Goal: Information Seeking & Learning: Understand process/instructions

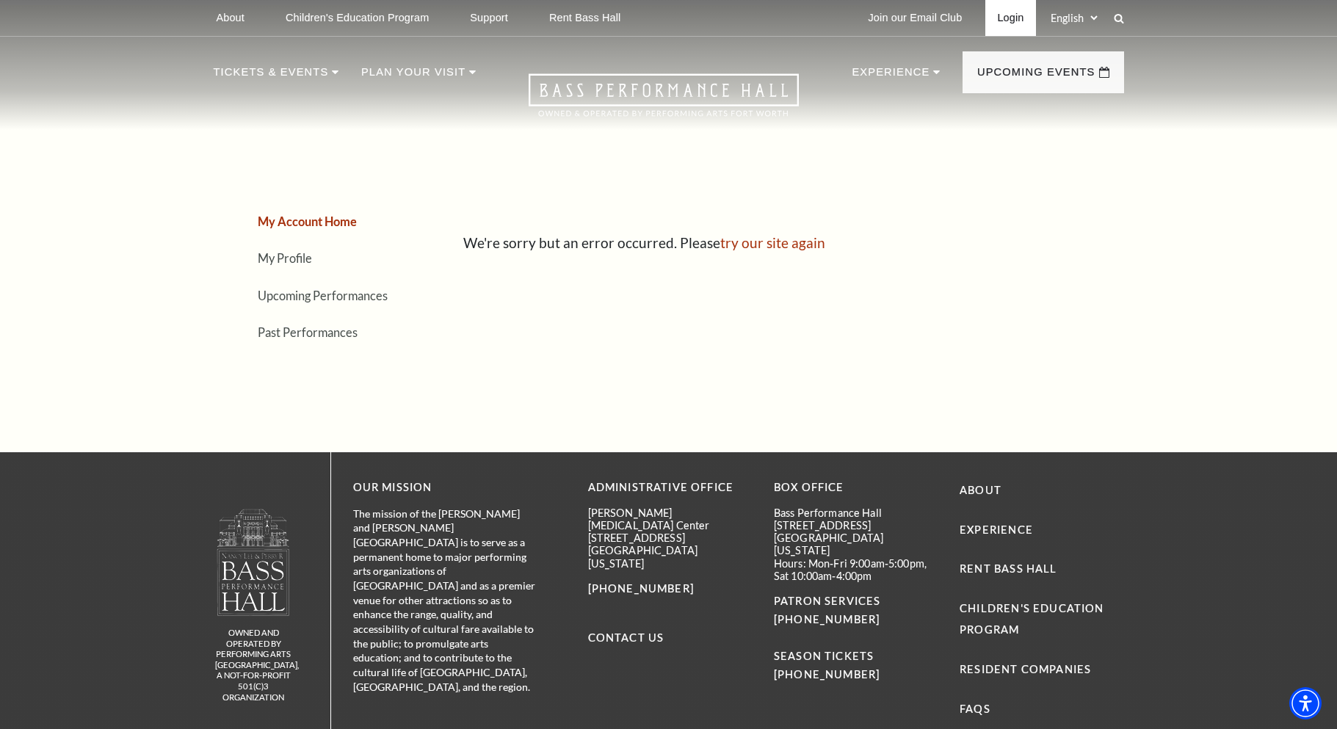
click at [1012, 16] on link "Login" at bounding box center [1010, 18] width 50 height 36
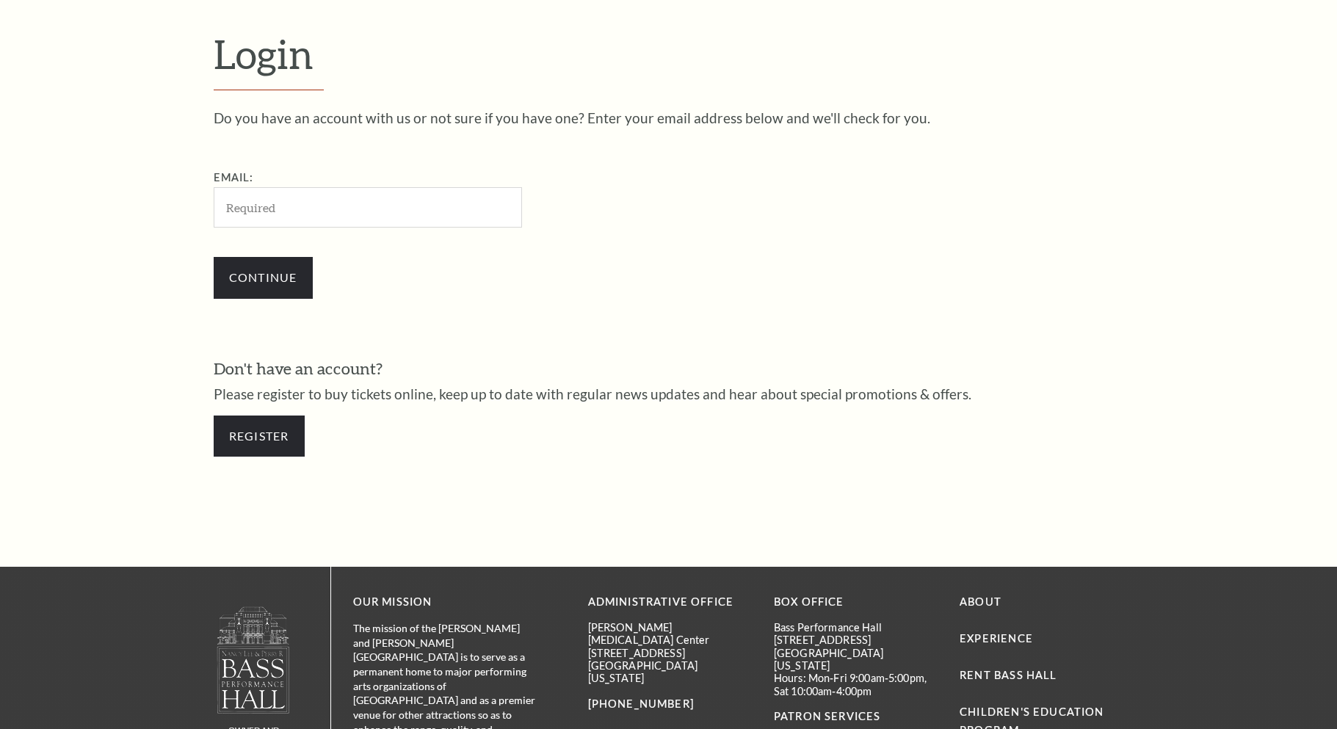
scroll to position [479, 0]
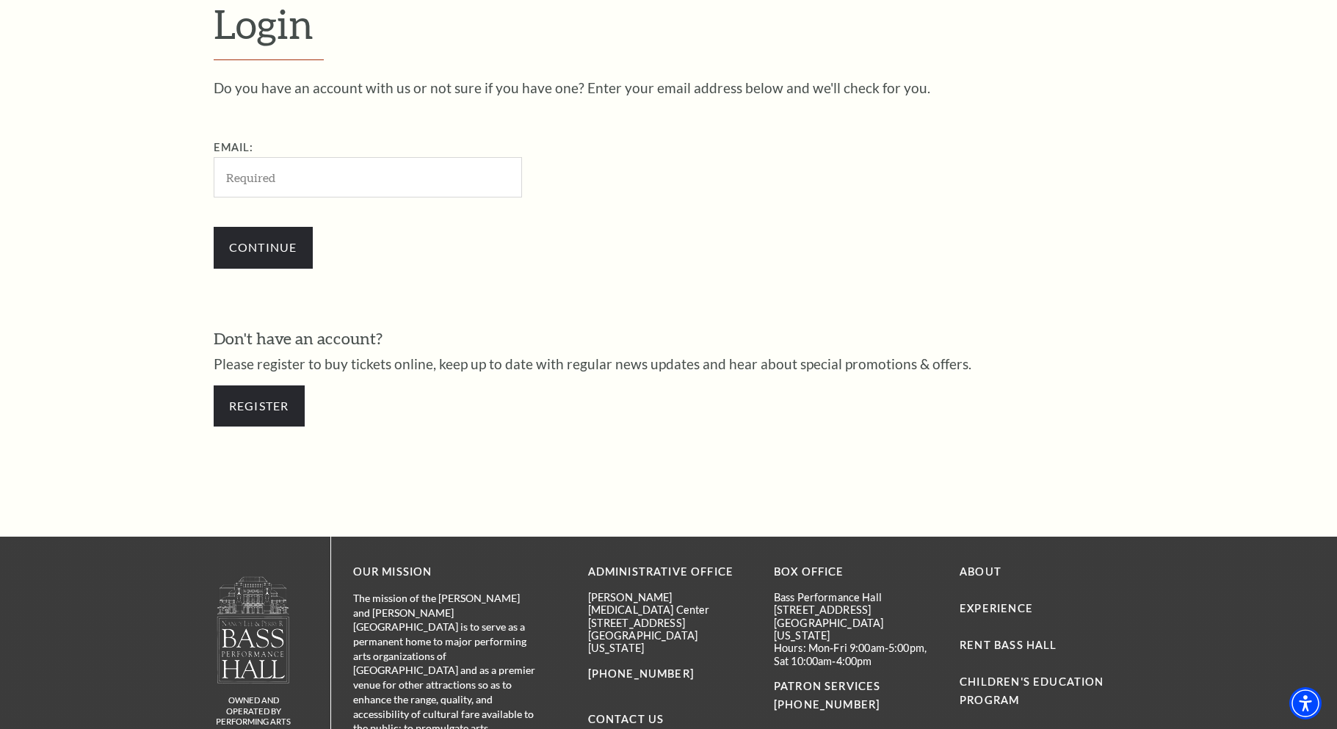
click at [332, 173] on input "Email:" at bounding box center [368, 177] width 308 height 40
type input "saccisneros@gmail.com"
click at [274, 244] on input "Continue" at bounding box center [263, 247] width 99 height 41
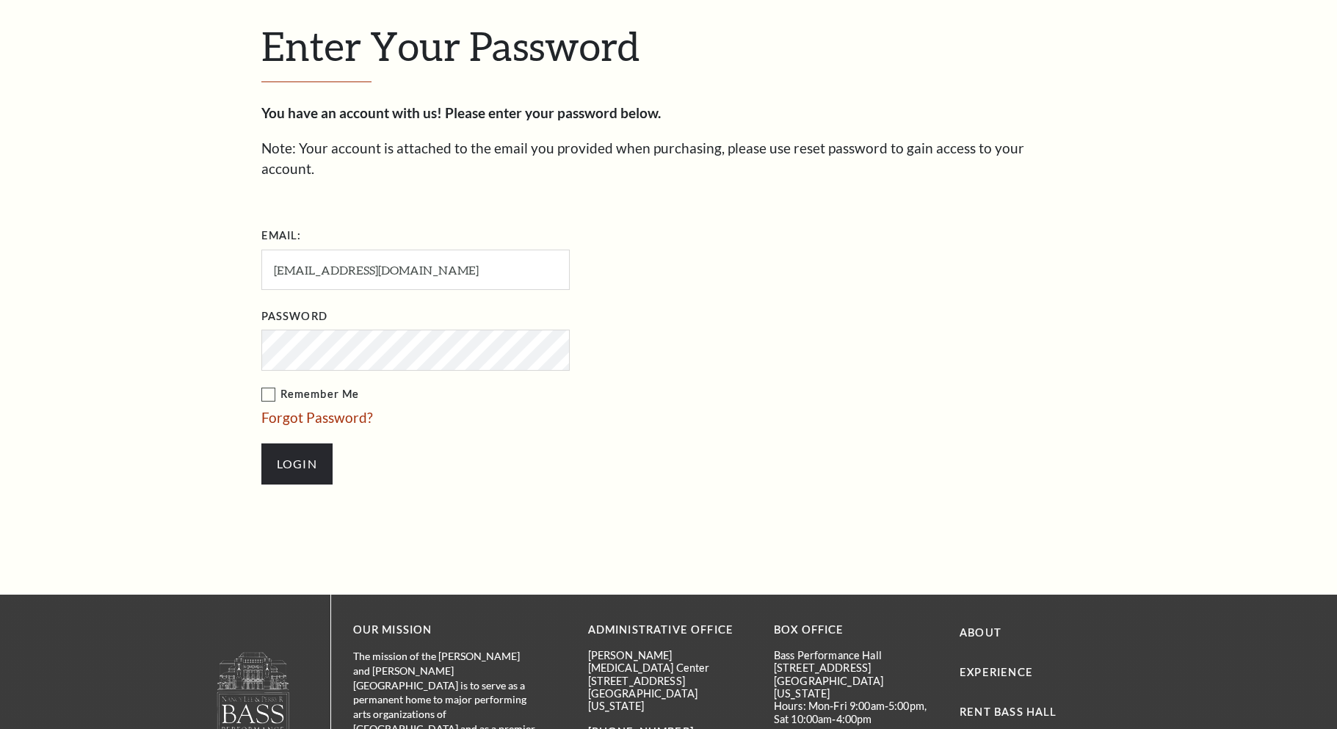
scroll to position [493, 0]
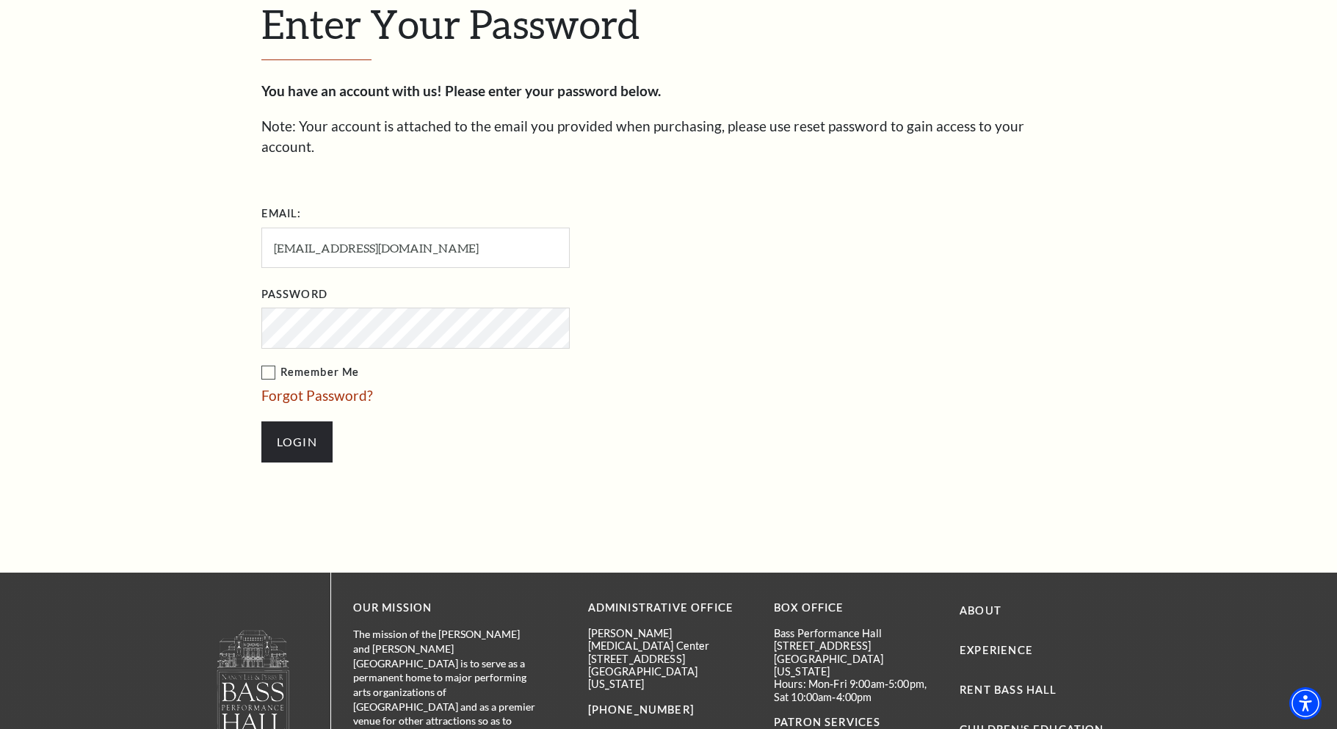
click at [273, 363] on label "Remember Me" at bounding box center [488, 372] width 455 height 18
click at [0, 0] on input "Remember Me" at bounding box center [0, 0] width 0 height 0
click at [291, 421] on input "Login" at bounding box center [296, 441] width 71 height 41
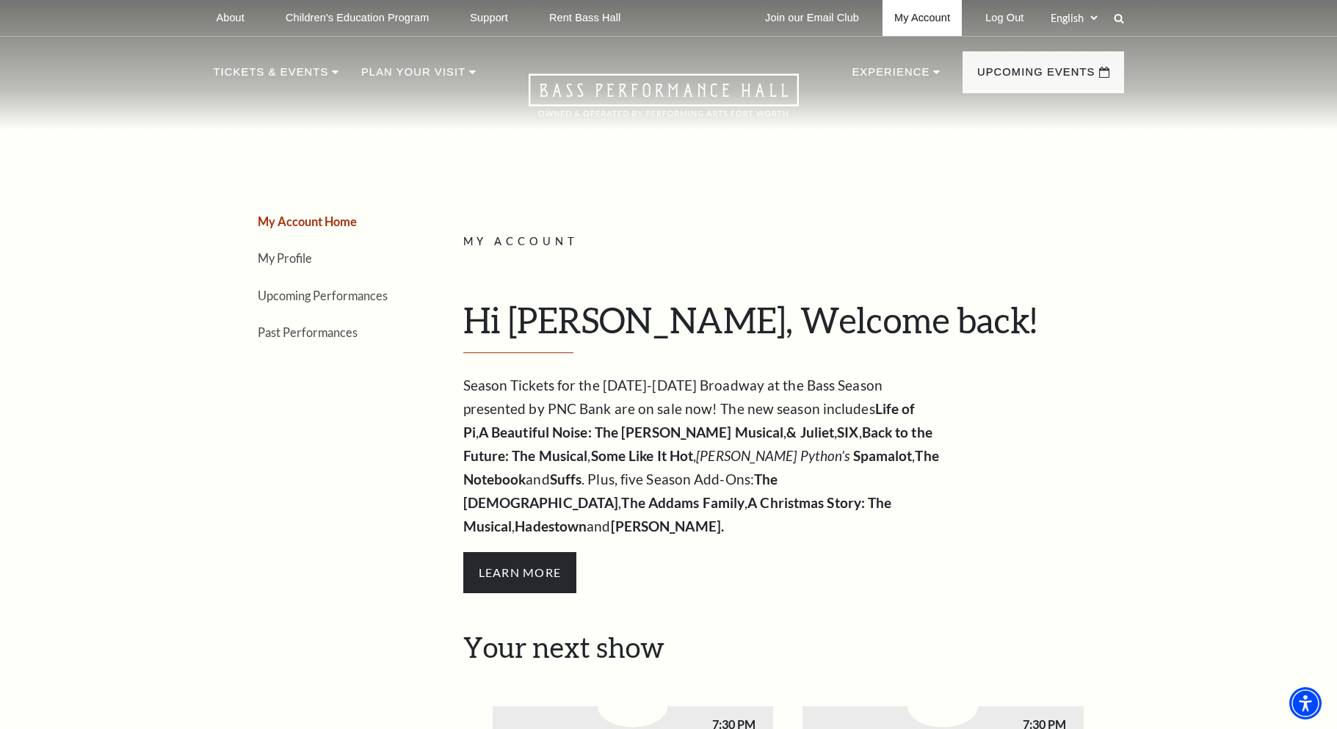
click at [909, 22] on link "My Account" at bounding box center [921, 18] width 79 height 36
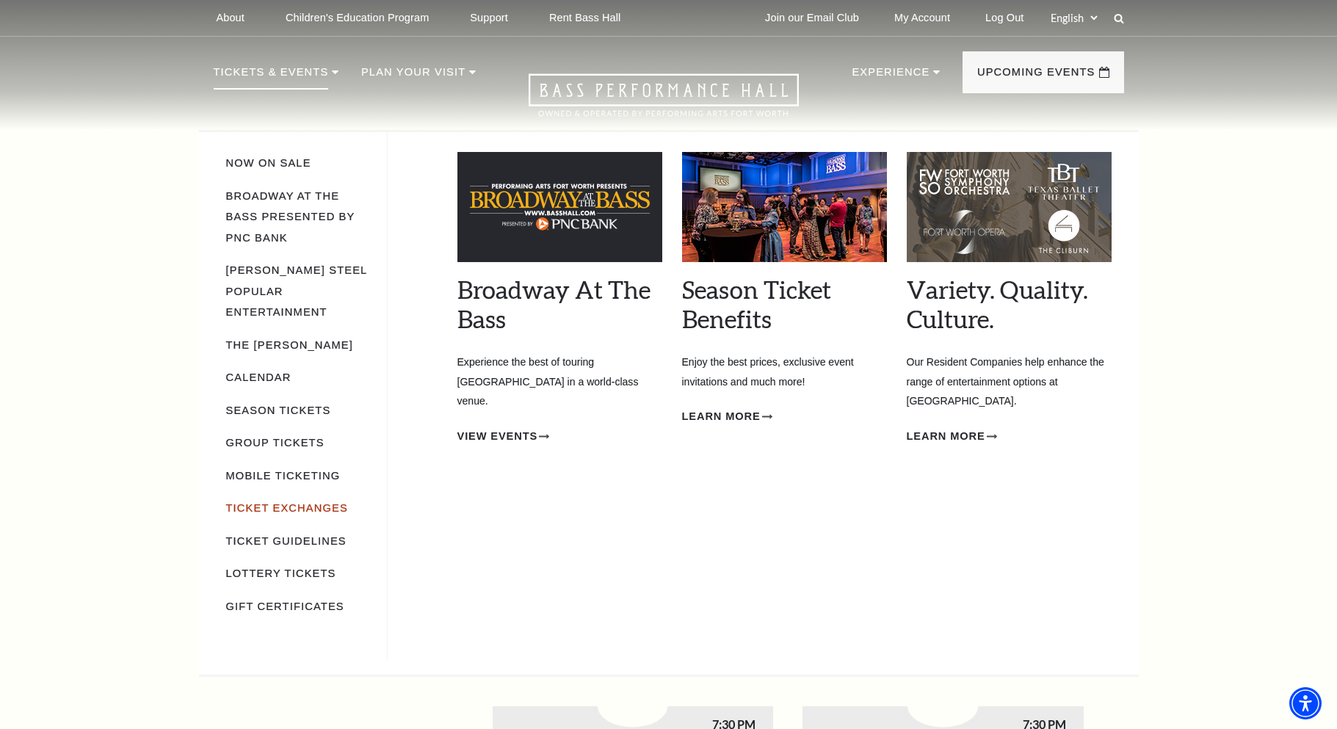
click at [244, 502] on link "Ticket Exchanges" at bounding box center [287, 508] width 122 height 12
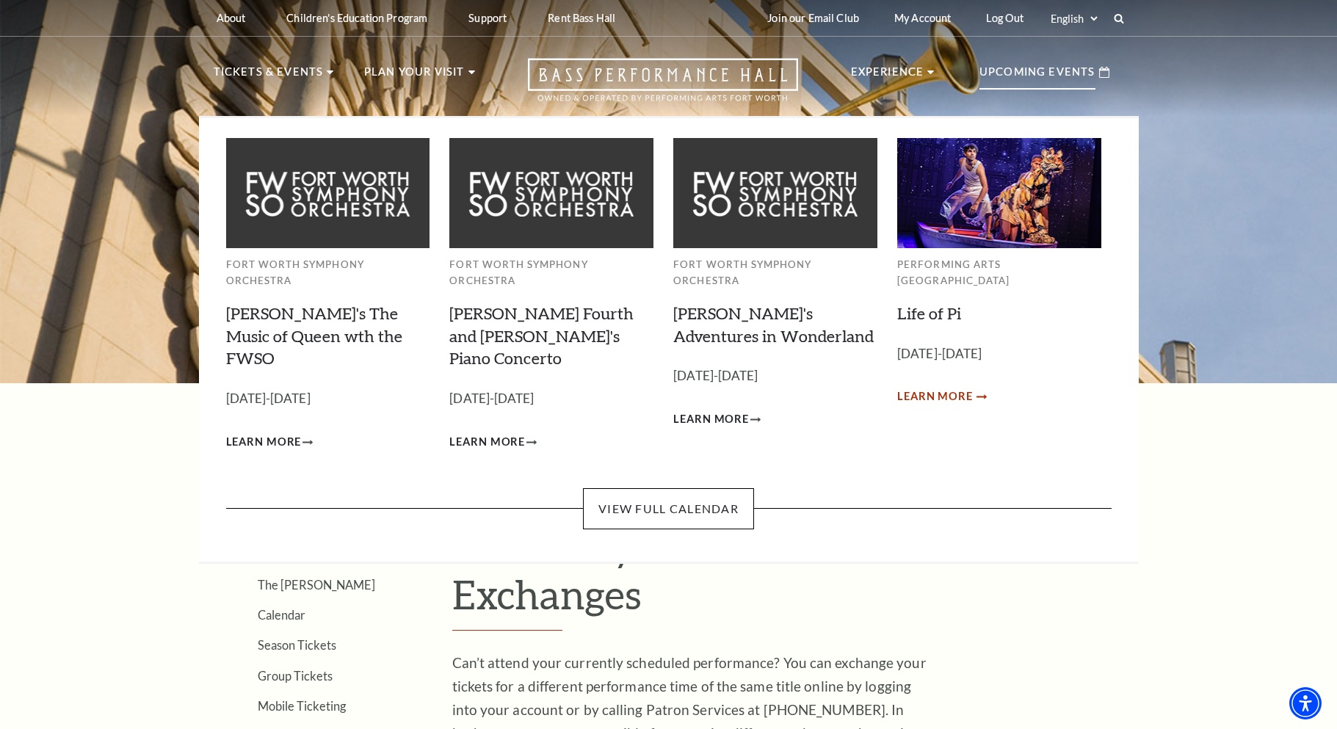
click at [955, 388] on span "Learn More" at bounding box center [935, 397] width 76 height 18
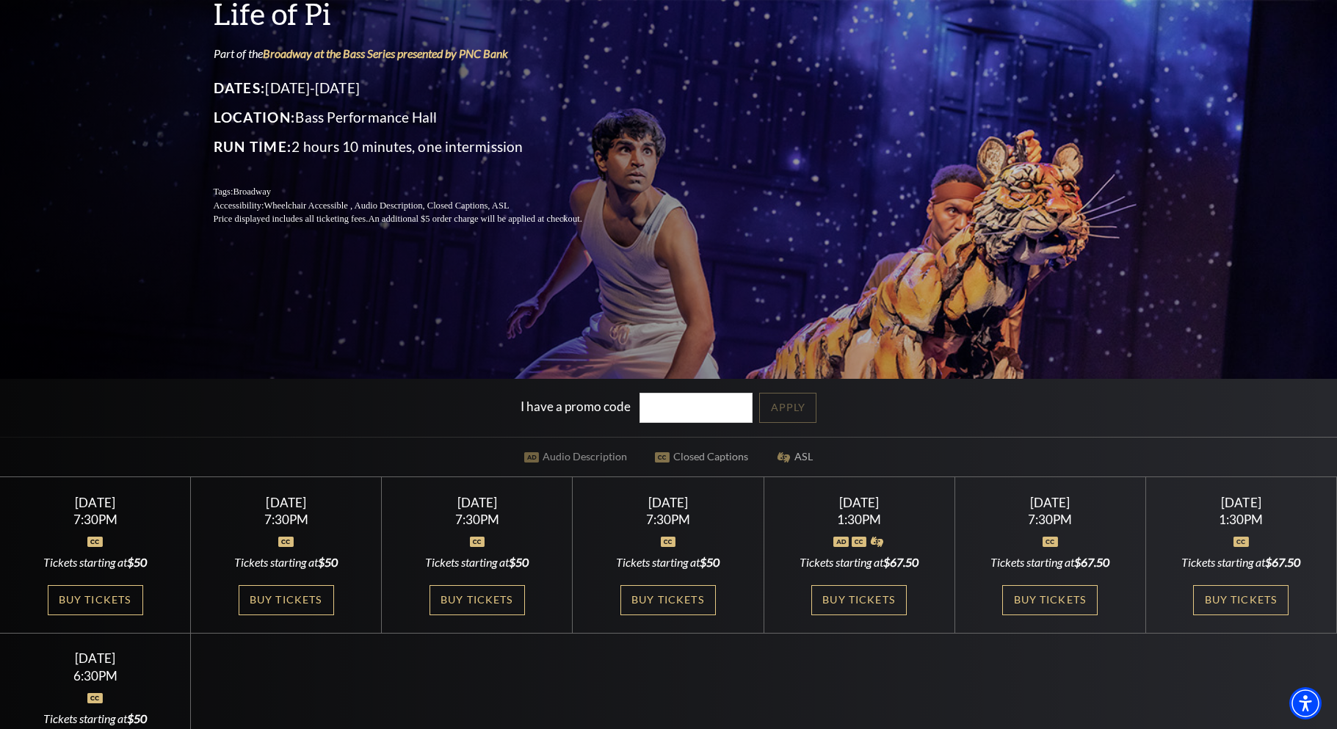
scroll to position [200, 0]
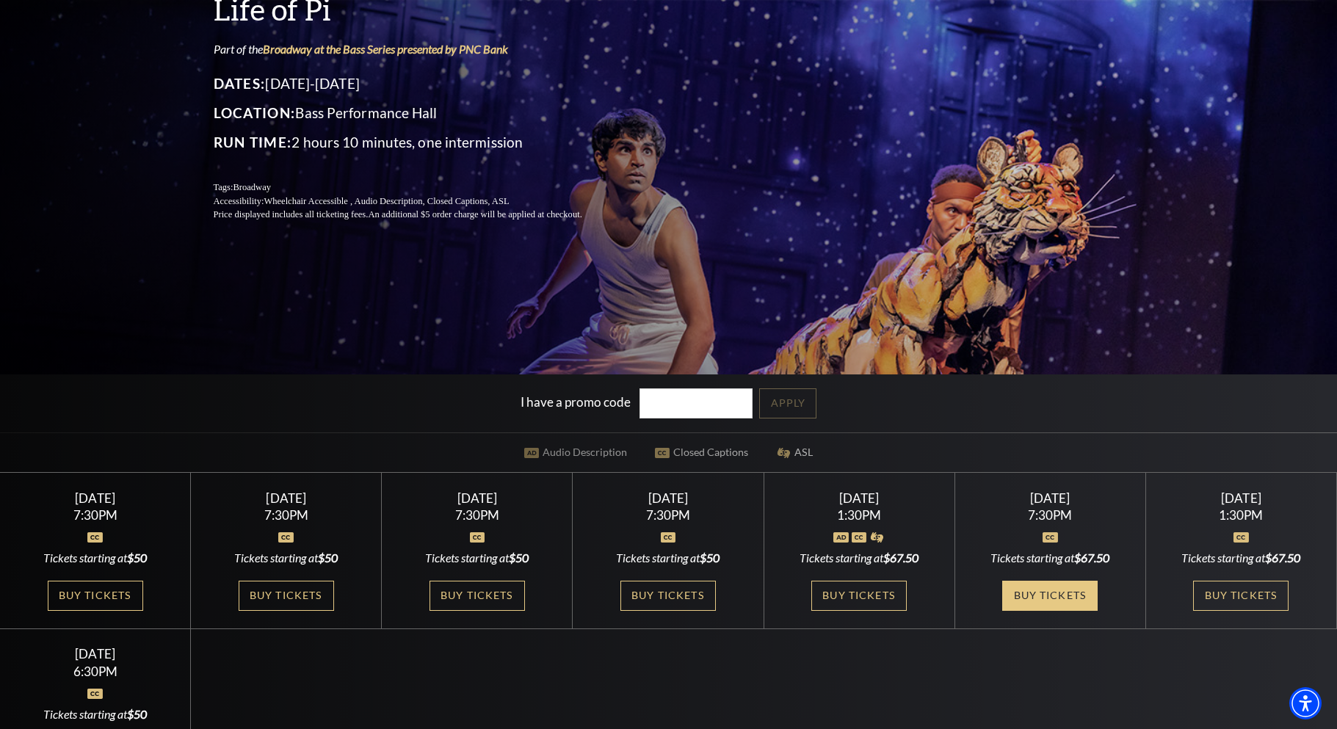
click at [1048, 592] on link "Buy Tickets" at bounding box center [1049, 596] width 95 height 30
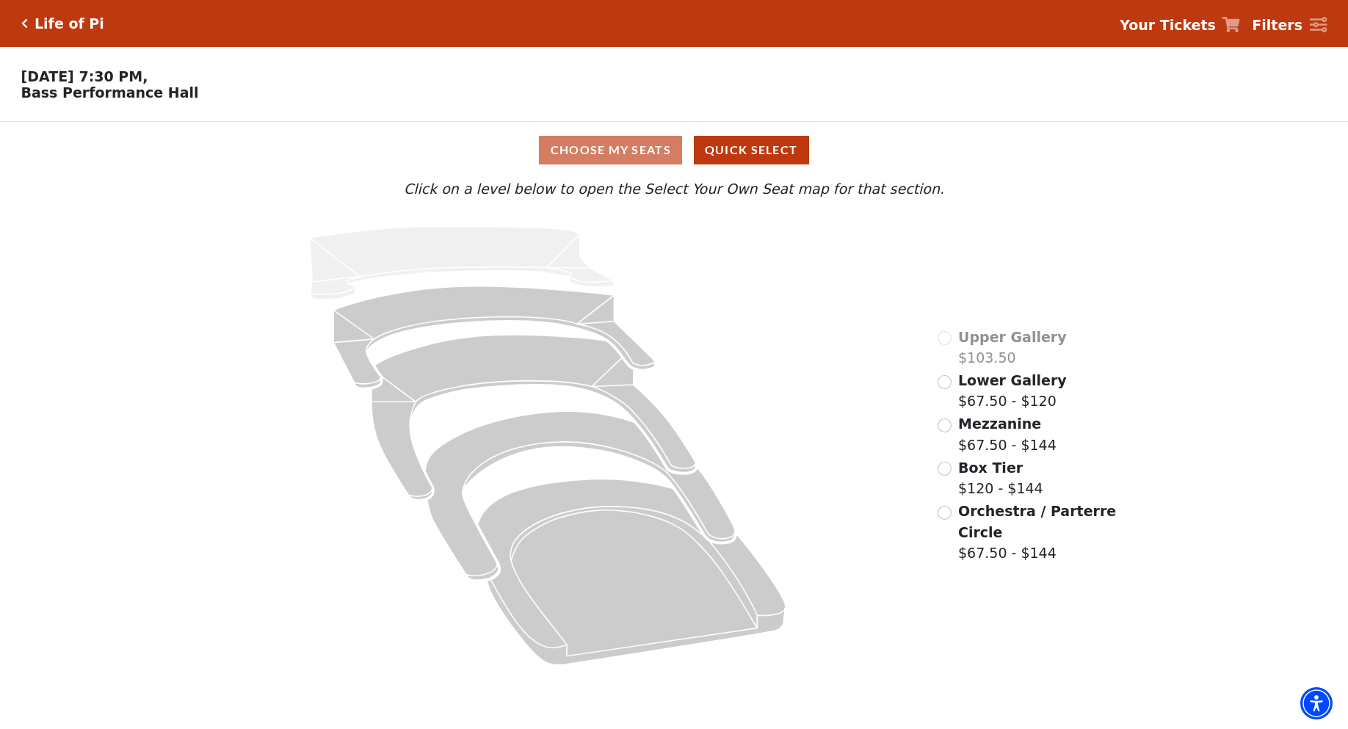
click at [951, 432] on div "Mezzanine $67.50 - $144" at bounding box center [997, 434] width 119 height 42
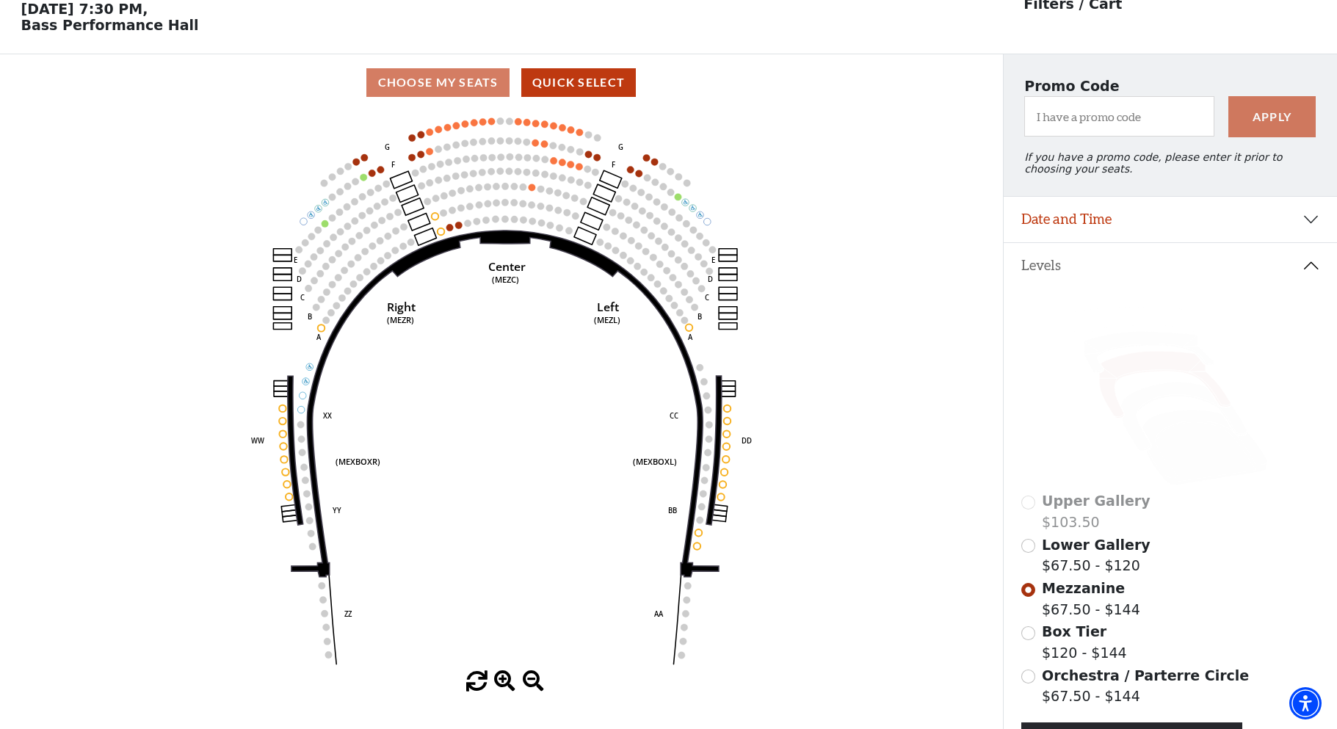
scroll to position [68, 0]
click at [1029, 639] on input "Box Tier$120 - $144\a" at bounding box center [1028, 633] width 14 height 14
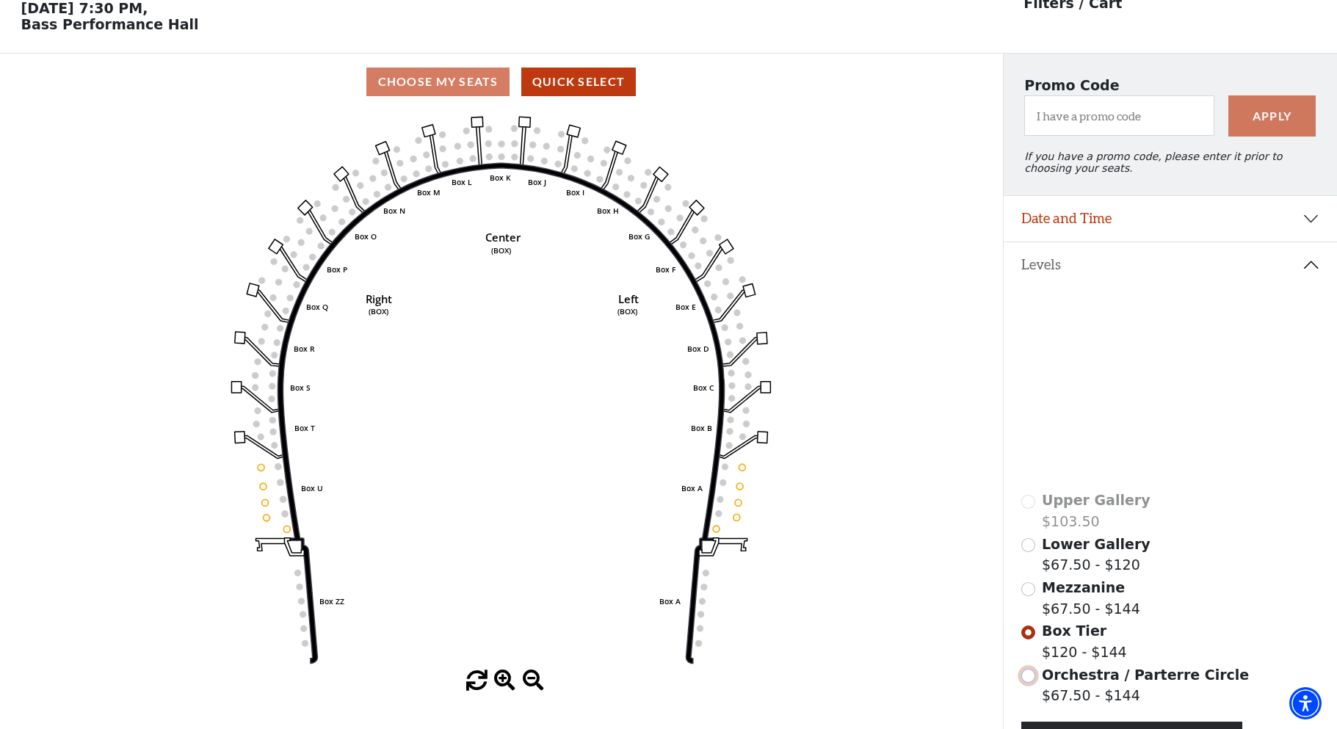
click at [1025, 683] on input "Orchestra / Parterre Circle$67.50 - $144\a" at bounding box center [1028, 676] width 14 height 14
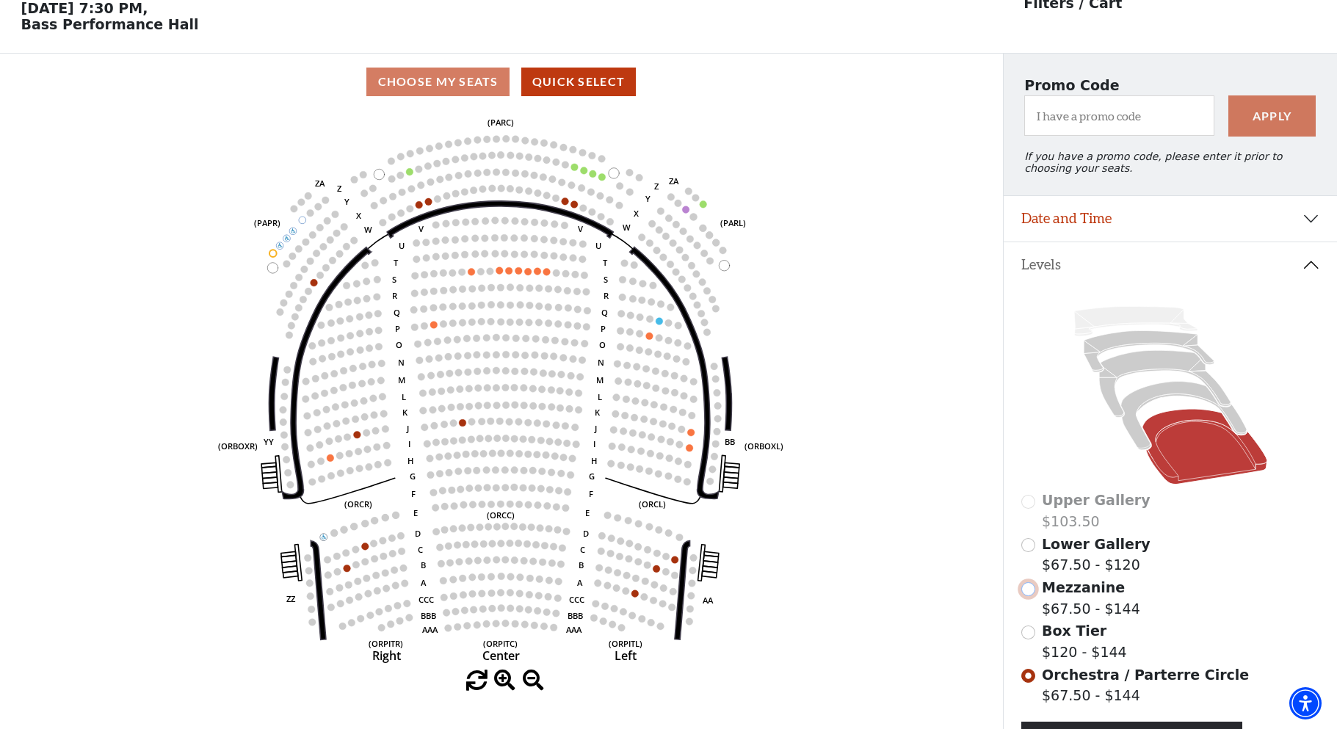
click at [1030, 596] on input "Mezzanine$67.50 - $144\a" at bounding box center [1028, 589] width 14 height 14
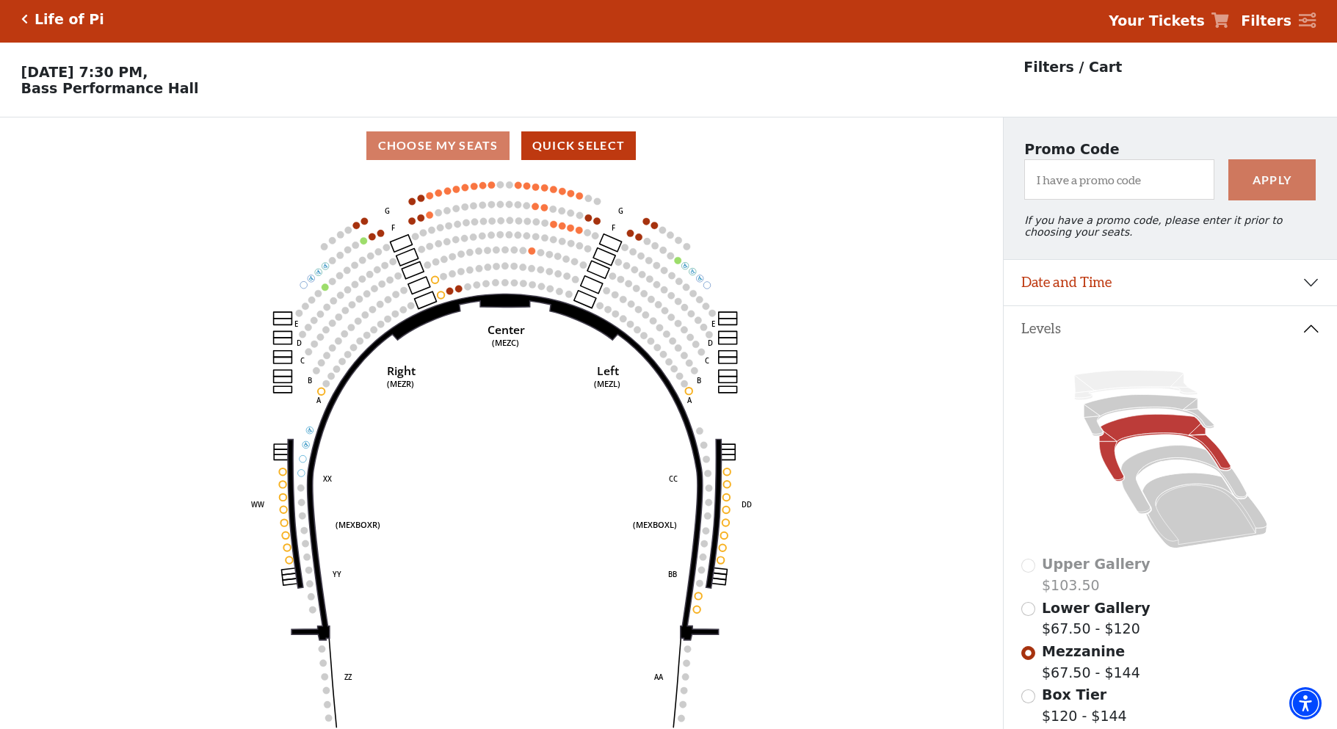
scroll to position [0, 0]
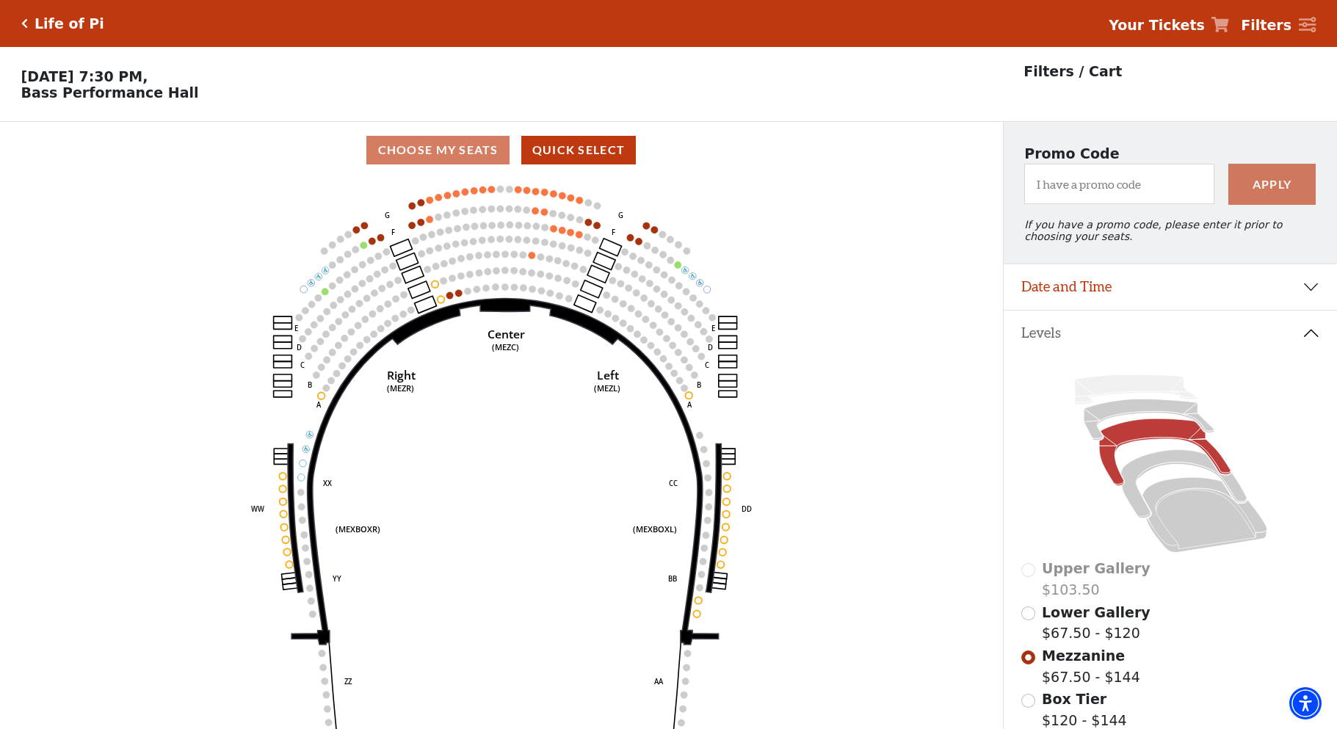
click at [1192, 29] on strong "Your Tickets" at bounding box center [1157, 25] width 96 height 16
click at [1192, 24] on strong "Your Tickets" at bounding box center [1157, 25] width 96 height 16
click at [22, 22] on icon "Click here to go back to filters" at bounding box center [24, 23] width 7 height 10
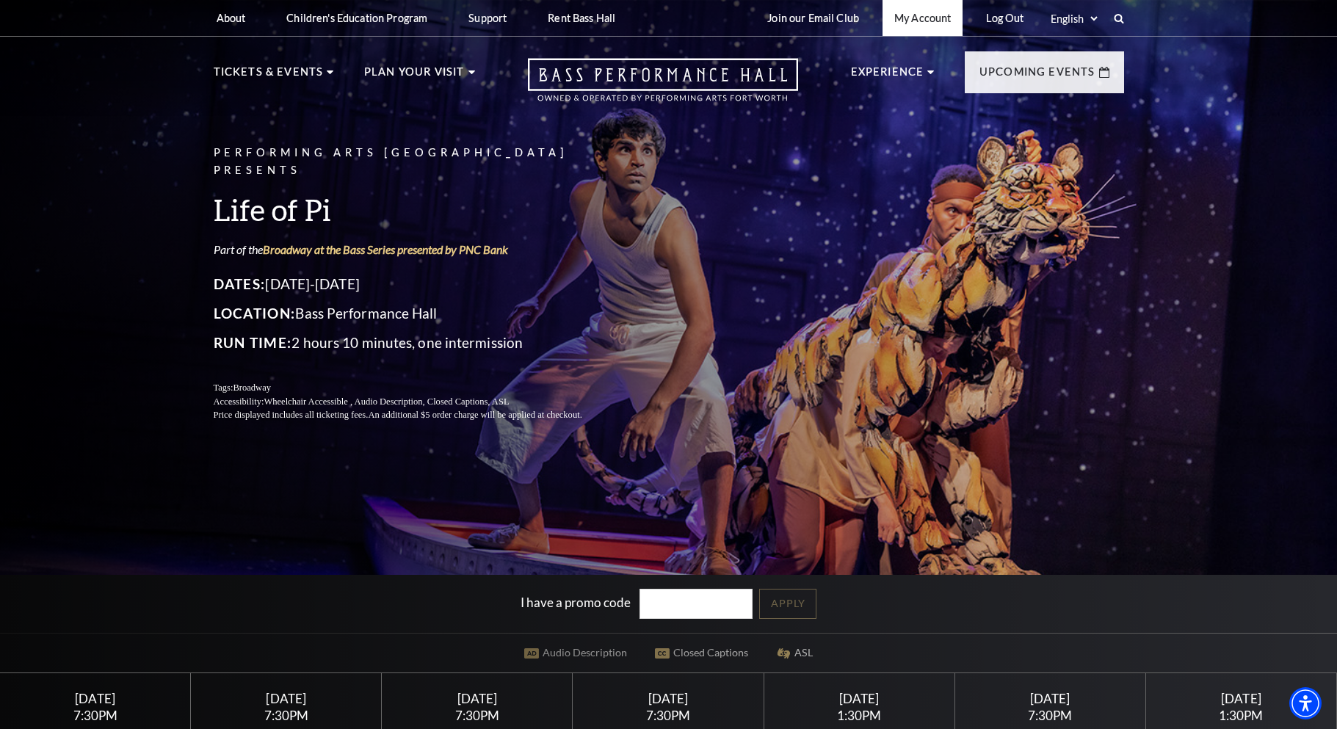
click at [901, 15] on link "My Account" at bounding box center [922, 18] width 80 height 36
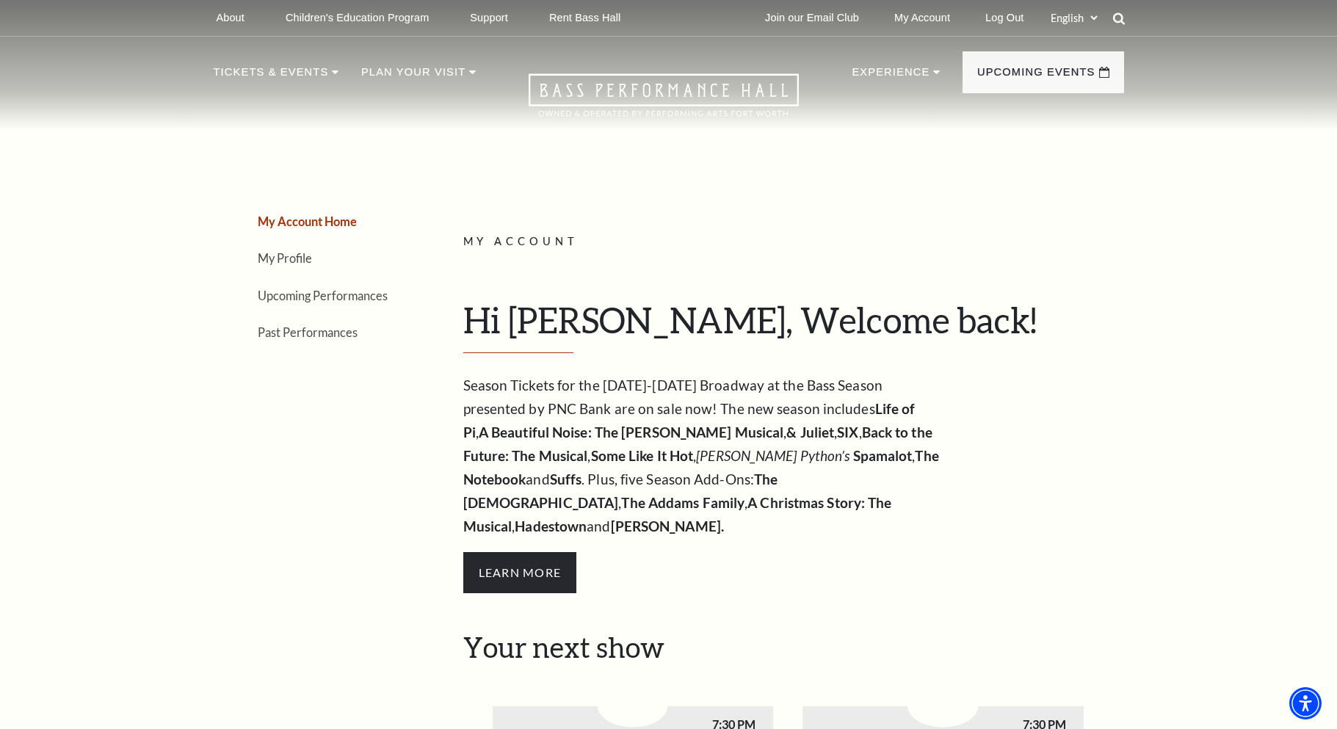
click at [1121, 14] on use at bounding box center [1118, 18] width 12 height 12
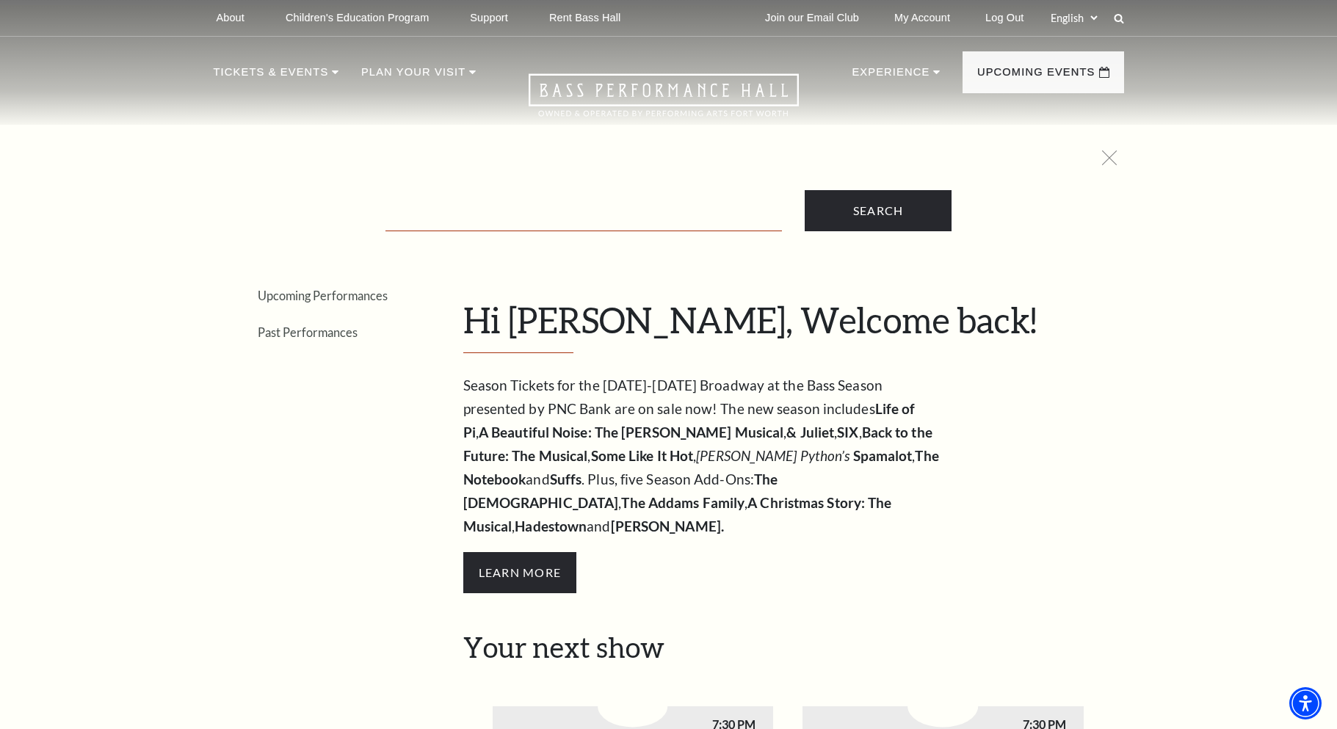
click at [507, 207] on input "Text field" at bounding box center [583, 216] width 396 height 30
type input "sell my tickets"
click at [868, 206] on input "Search" at bounding box center [878, 210] width 147 height 41
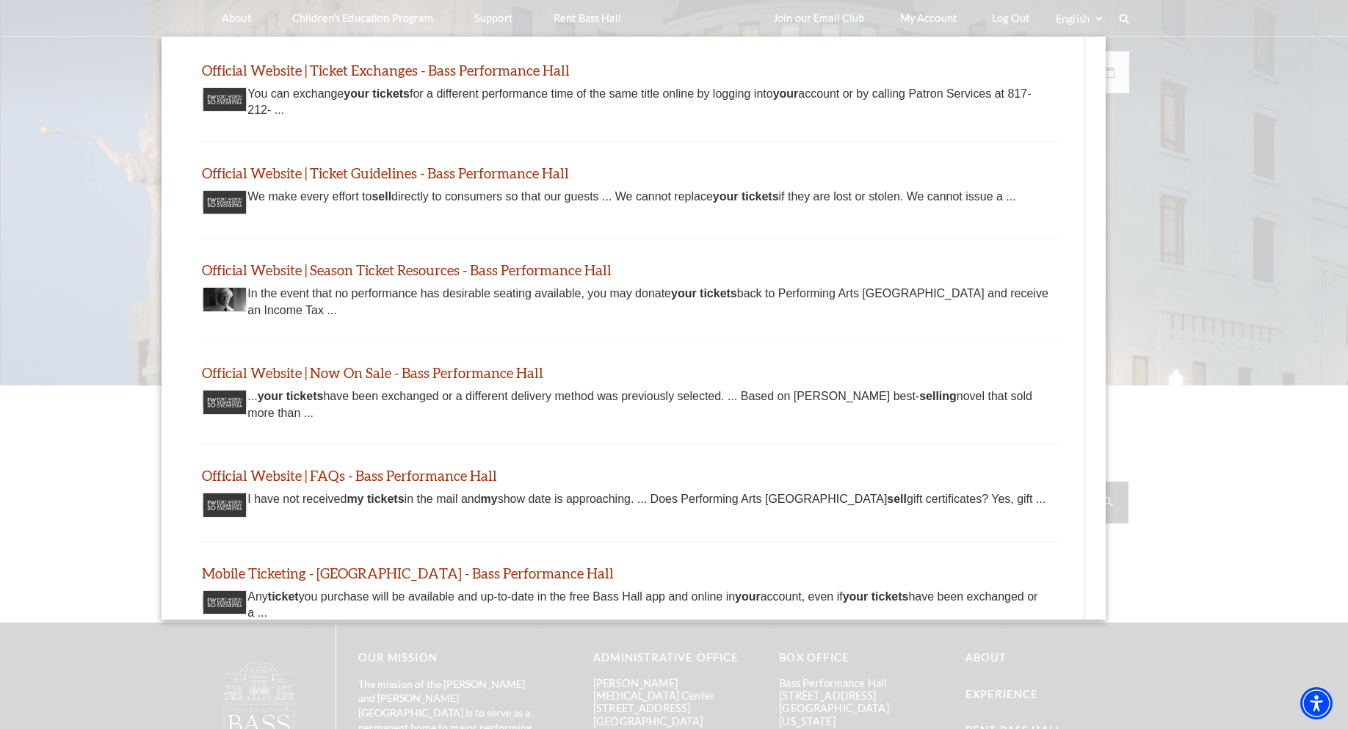
scroll to position [63, 0]
click at [436, 173] on link "Official Website | Ticket Guidelines - Bass Performance Hall" at bounding box center [384, 173] width 367 height 17
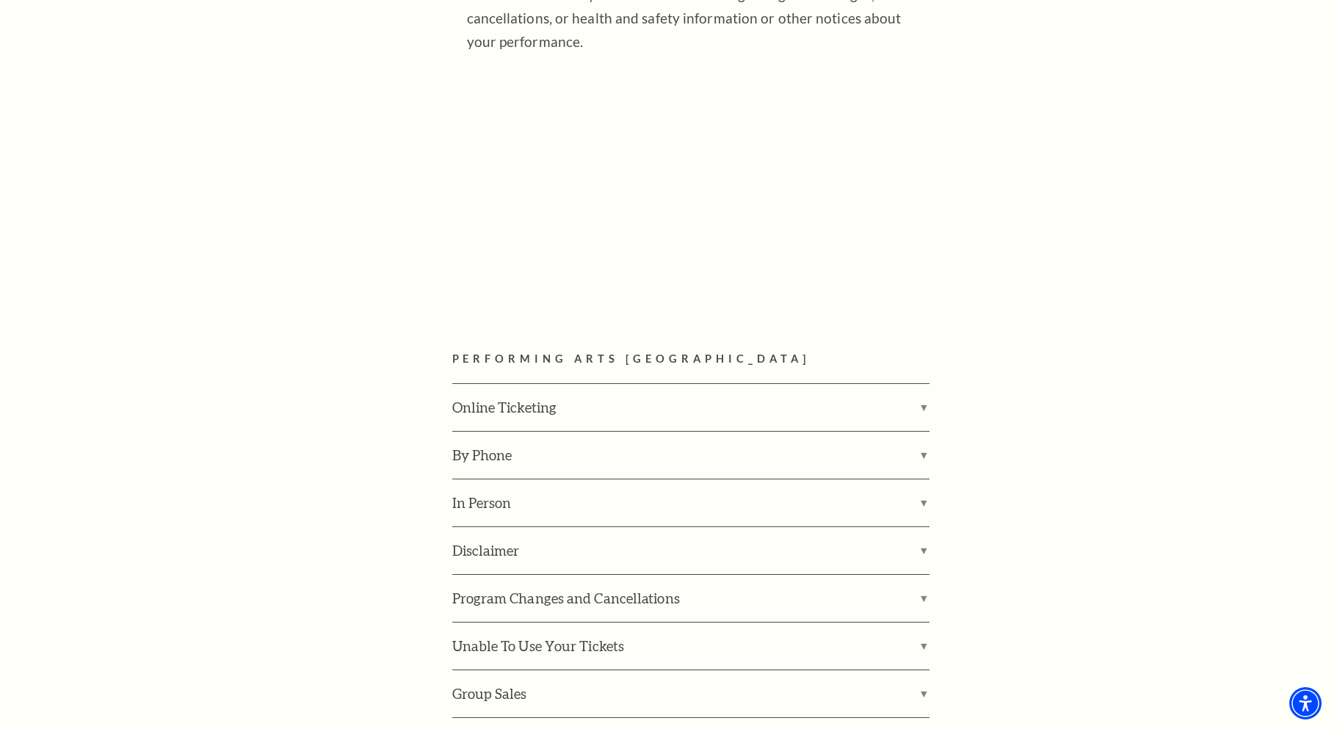
scroll to position [1827, 0]
click at [924, 620] on label "Unable To Use Your Tickets" at bounding box center [690, 643] width 477 height 47
click at [0, 0] on input "Unable To Use Your Tickets" at bounding box center [0, 0] width 0 height 0
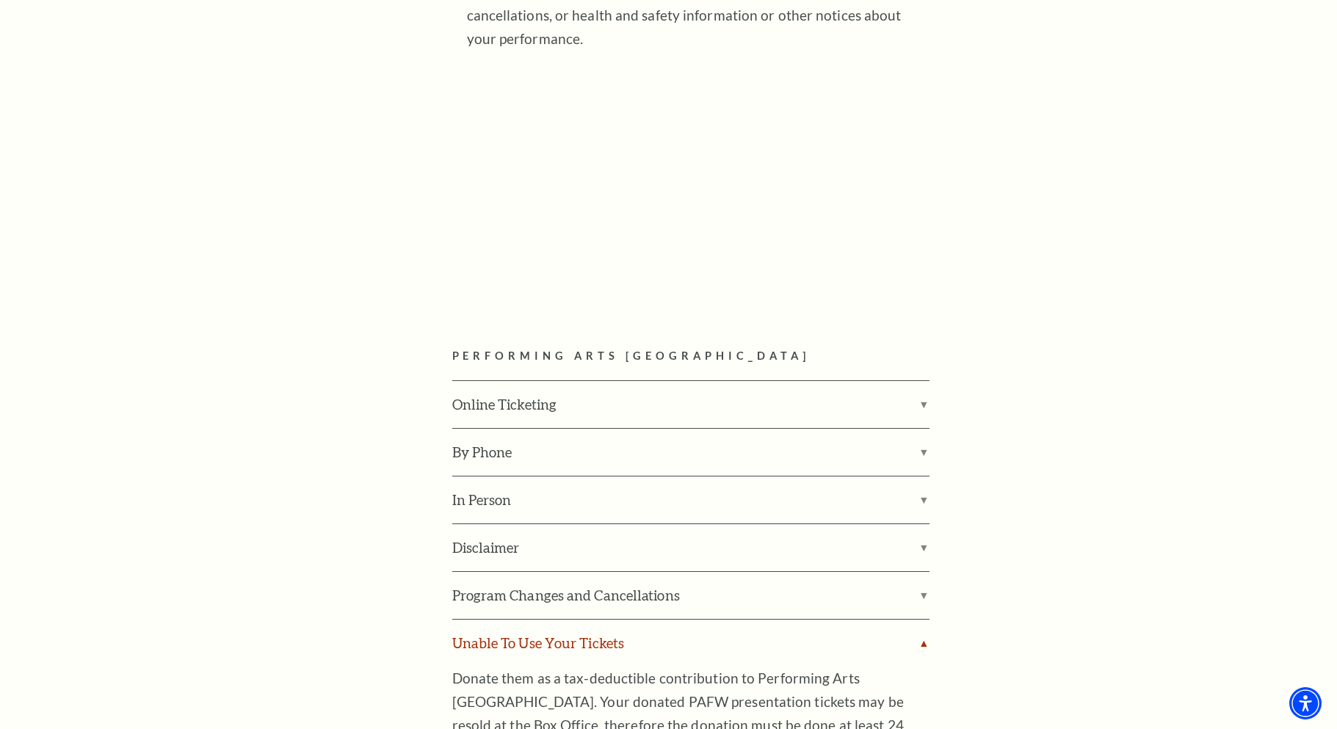
click at [924, 620] on label "Unable To Use Your Tickets" at bounding box center [690, 643] width 477 height 47
click at [0, 0] on input "Unable To Use Your Tickets" at bounding box center [0, 0] width 0 height 0
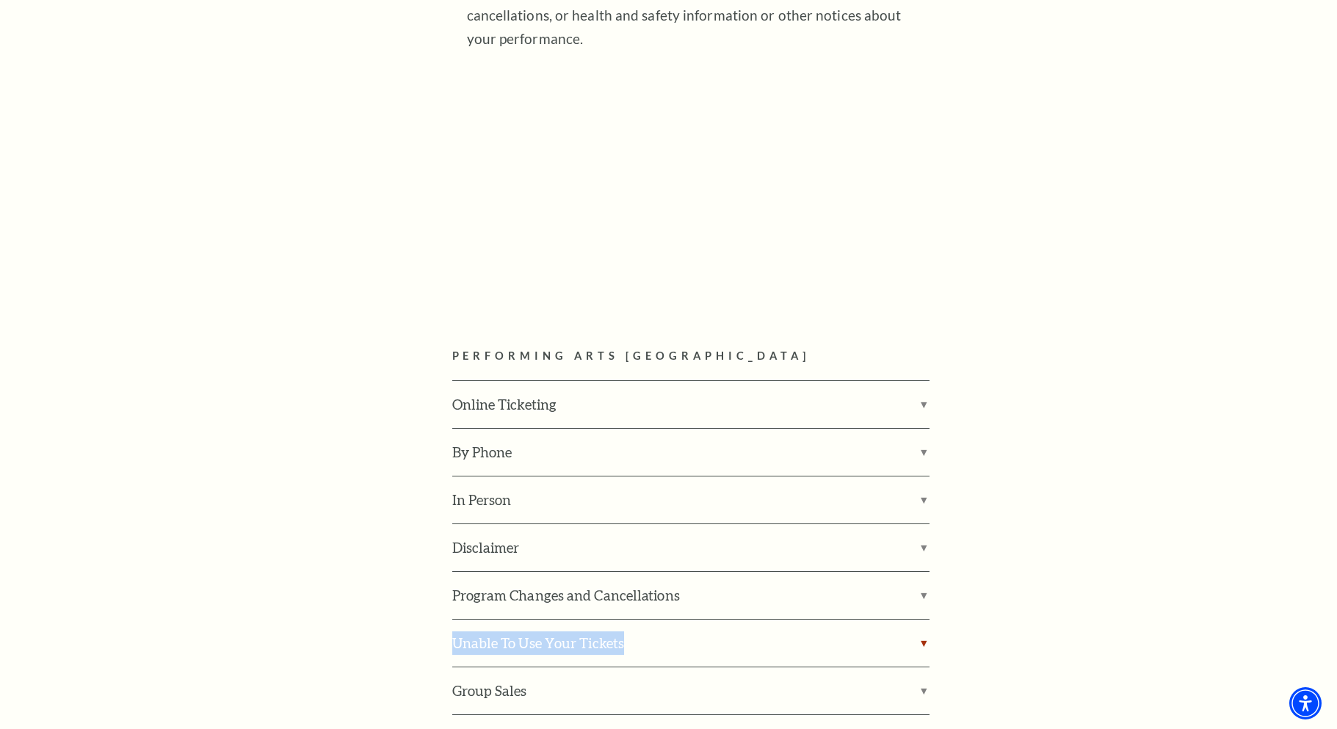
click at [924, 620] on label "Unable To Use Your Tickets" at bounding box center [690, 643] width 477 height 47
click at [0, 0] on input "Unable To Use Your Tickets" at bounding box center [0, 0] width 0 height 0
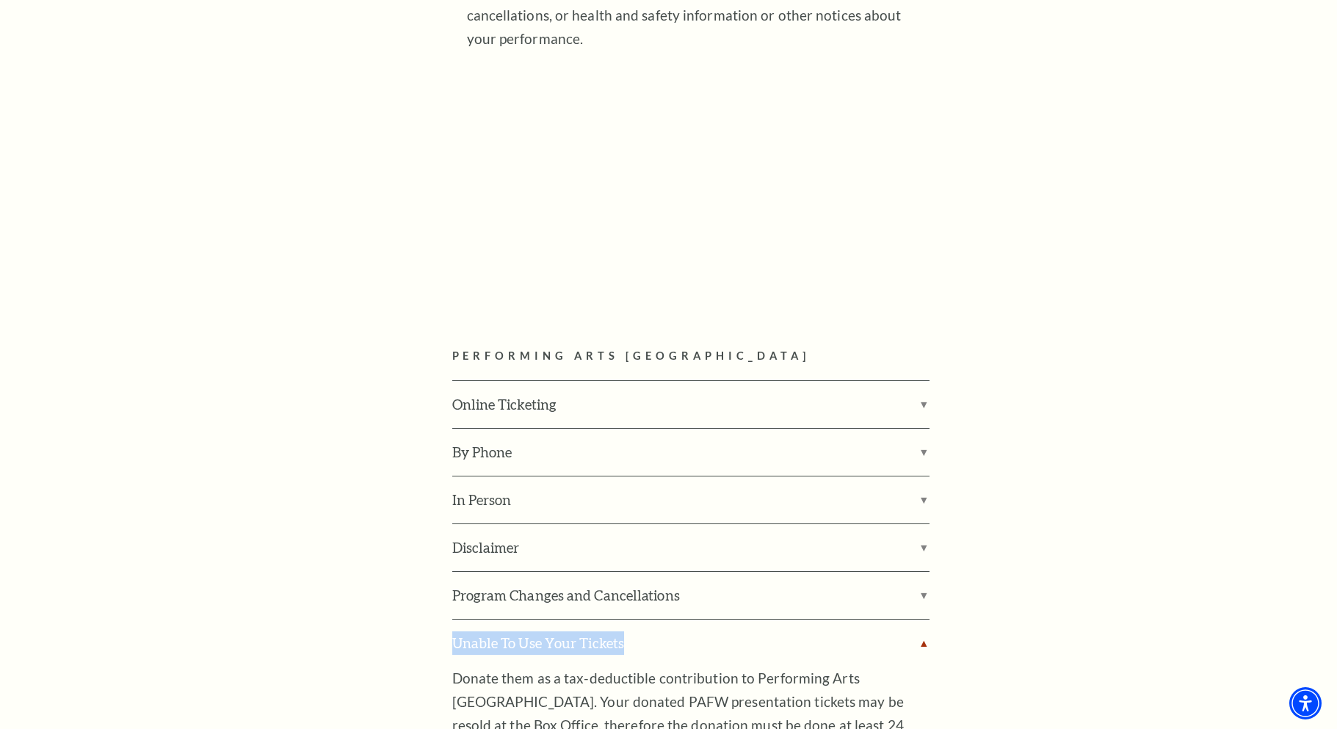
click at [924, 620] on label "Unable To Use Your Tickets" at bounding box center [690, 643] width 477 height 47
click at [0, 0] on input "Unable To Use Your Tickets" at bounding box center [0, 0] width 0 height 0
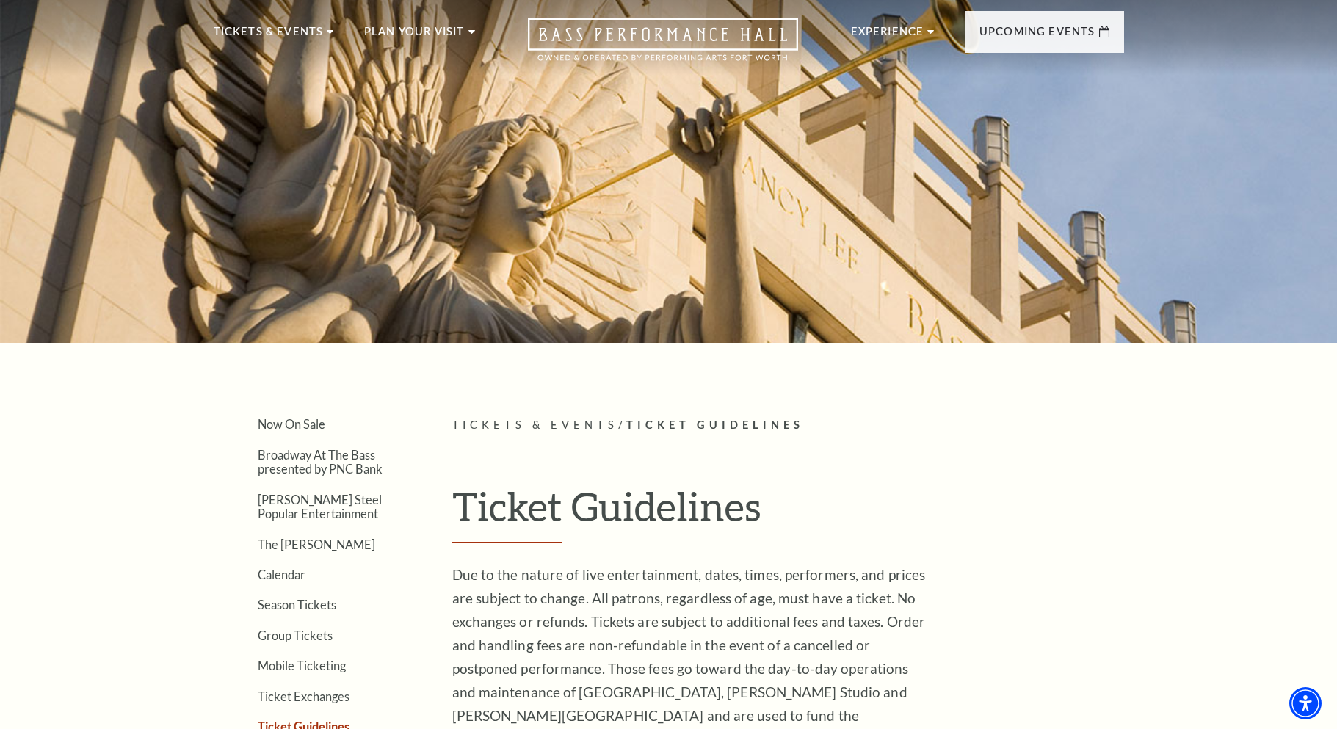
scroll to position [0, 0]
